Goal: Task Accomplishment & Management: Manage account settings

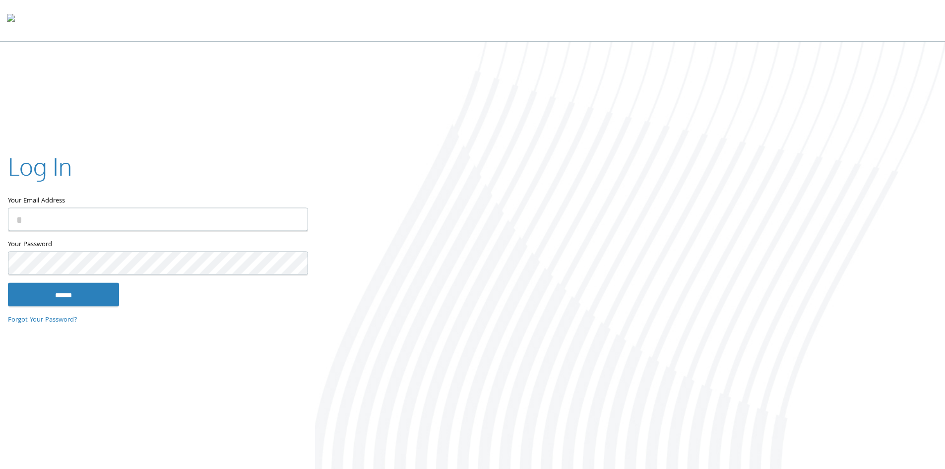
click at [132, 223] on input "Your Email Address" at bounding box center [158, 218] width 300 height 23
type input "**********"
click at [81, 292] on input "******" at bounding box center [63, 294] width 111 height 24
